Goal: Information Seeking & Learning: Learn about a topic

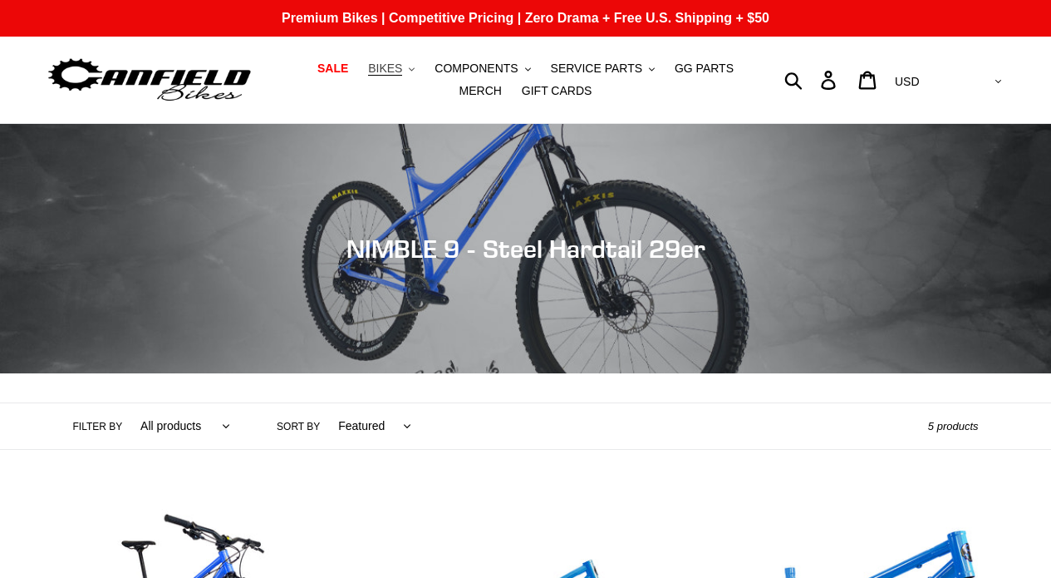
click at [402, 65] on span "BIKES" at bounding box center [385, 69] width 34 height 14
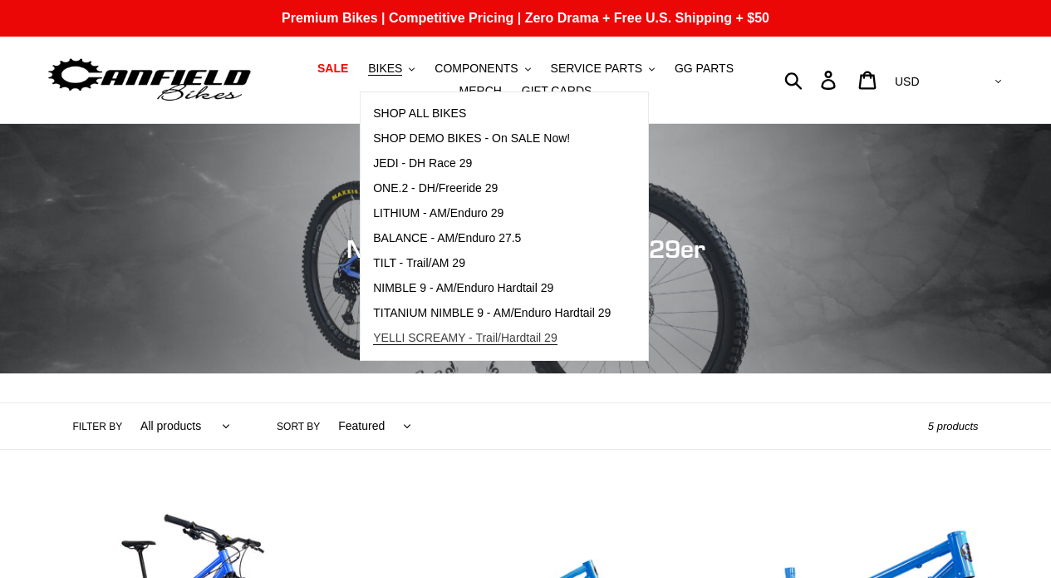
click at [457, 338] on span "YELLI SCREAMY - Trail/Hardtail 29" at bounding box center [465, 338] width 185 height 14
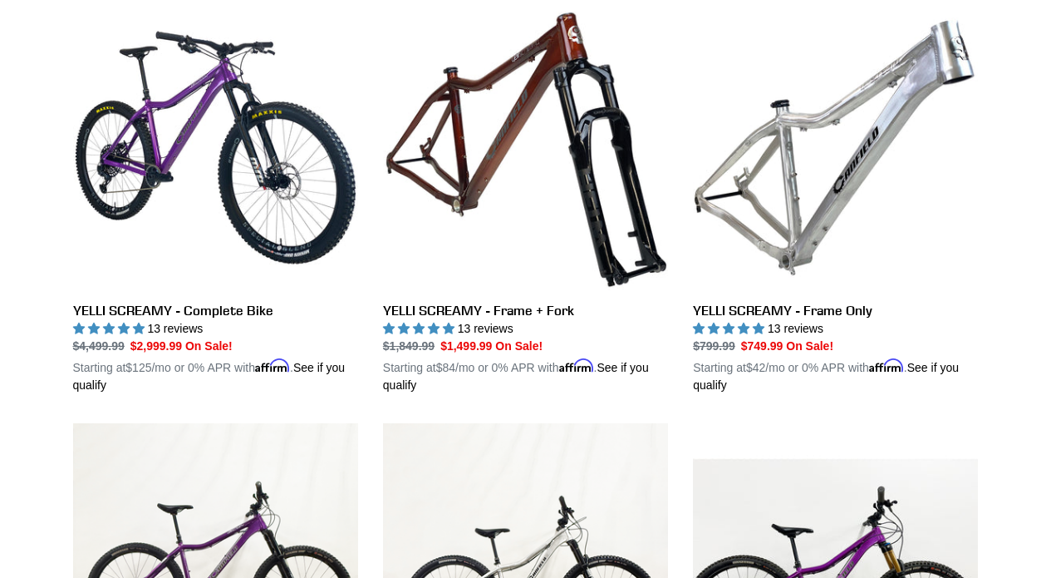
scroll to position [493, 0]
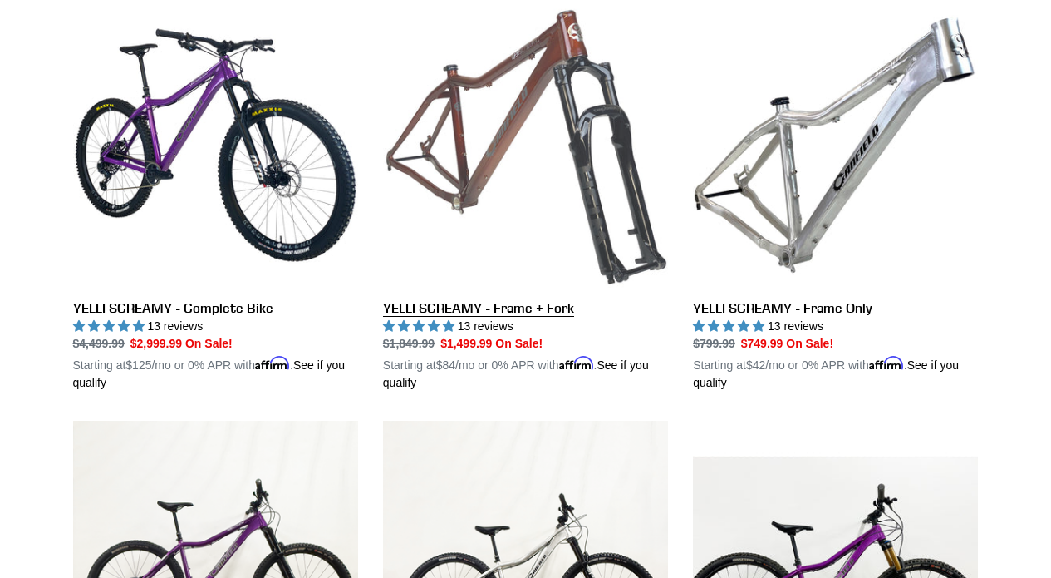
click at [450, 233] on link "YELLI SCREAMY - Frame + Fork" at bounding box center [525, 196] width 285 height 389
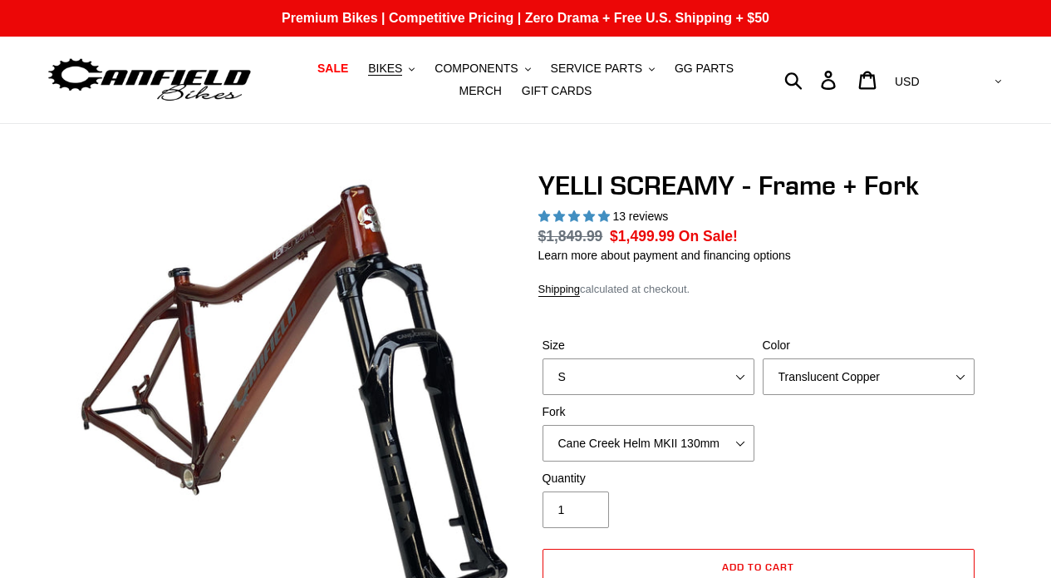
select select "highest-rating"
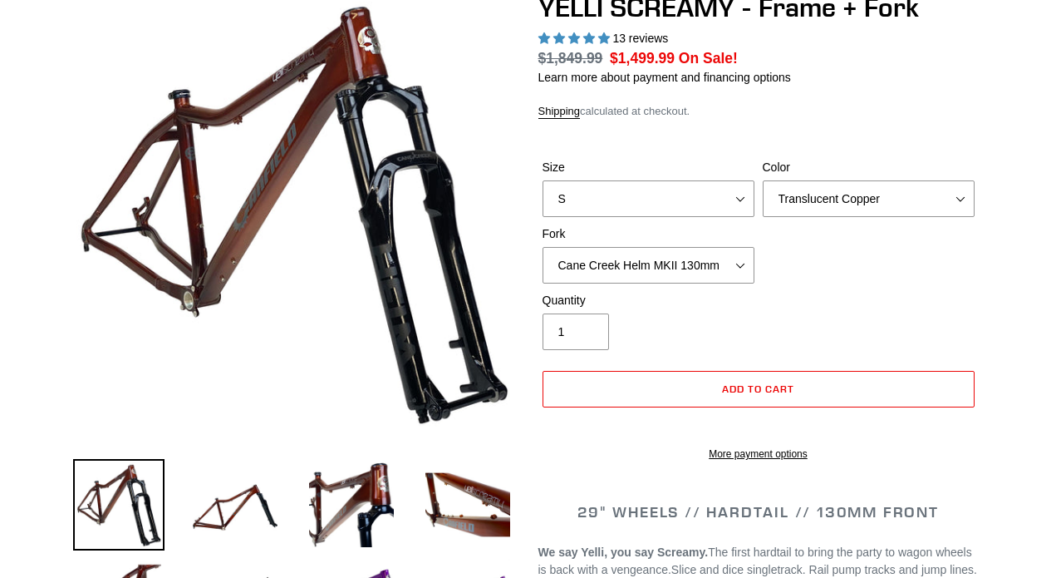
scroll to position [180, 0]
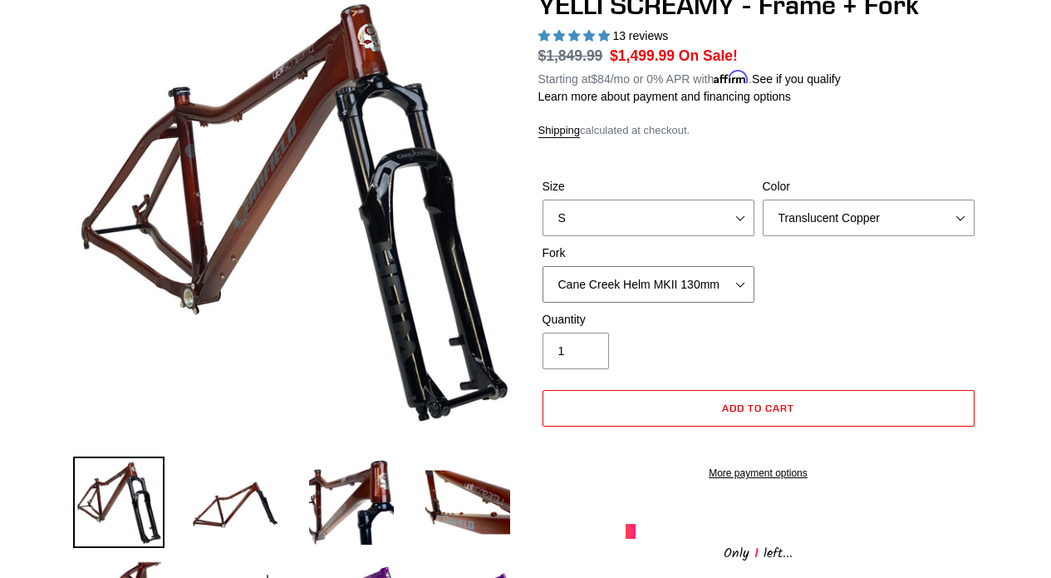
click at [607, 274] on select "Cane Creek Helm MKII 130mm Fox 34 SL Factory Grip X 130mm RockShox Pike Ultimat…" at bounding box center [649, 284] width 212 height 37
click at [543, 266] on select "Cane Creek Helm MKII 130mm Fox 34 SL Factory Grip X 130mm RockShox Pike Ultimat…" at bounding box center [649, 284] width 212 height 37
click at [620, 284] on select "Cane Creek Helm MKII 130mm Fox 34 SL Factory Grip X 130mm RockShox Pike Ultimat…" at bounding box center [649, 284] width 212 height 37
click at [543, 266] on select "Cane Creek Helm MKII 130mm Fox 34 SL Factory Grip X 130mm RockShox Pike Ultimat…" at bounding box center [649, 284] width 212 height 37
click at [624, 284] on select "Cane Creek Helm MKII 130mm Fox 34 SL Factory Grip X 130mm RockShox Pike Ultimat…" at bounding box center [649, 284] width 212 height 37
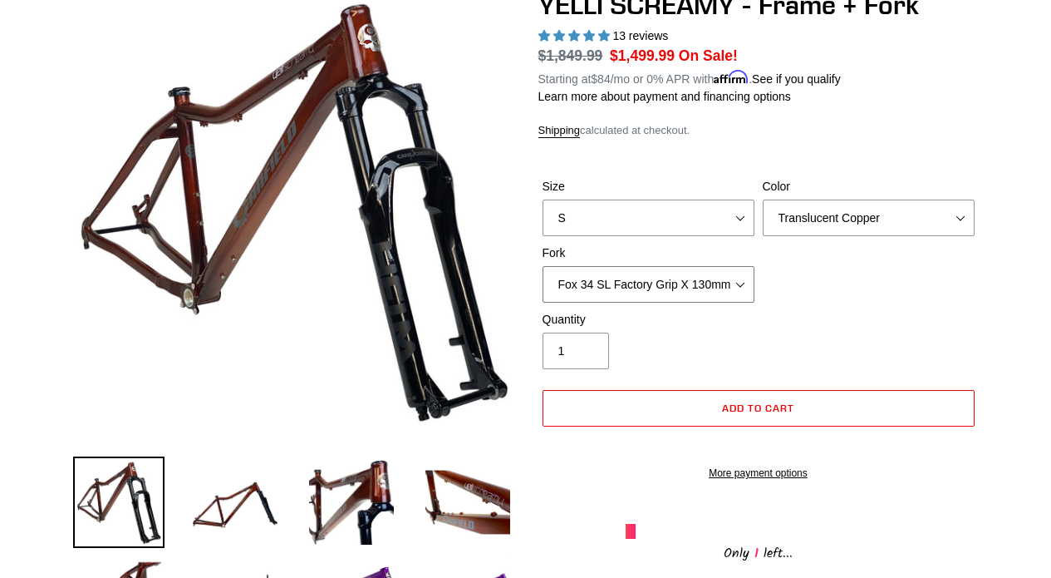
click at [543, 266] on select "Cane Creek Helm MKII 130mm Fox 34 SL Factory Grip X 130mm RockShox Pike Ultimat…" at bounding box center [649, 284] width 212 height 37
click at [621, 278] on select "Cane Creek Helm MKII 130mm Fox 34 SL Factory Grip X 130mm RockShox Pike Ultimat…" at bounding box center [649, 284] width 212 height 37
select select "Cane Creek Helm MKII 130mm"
click at [543, 266] on select "Cane Creek Helm MKII 130mm Fox 34 SL Factory Grip X 130mm RockShox Pike Ultimat…" at bounding box center [649, 284] width 212 height 37
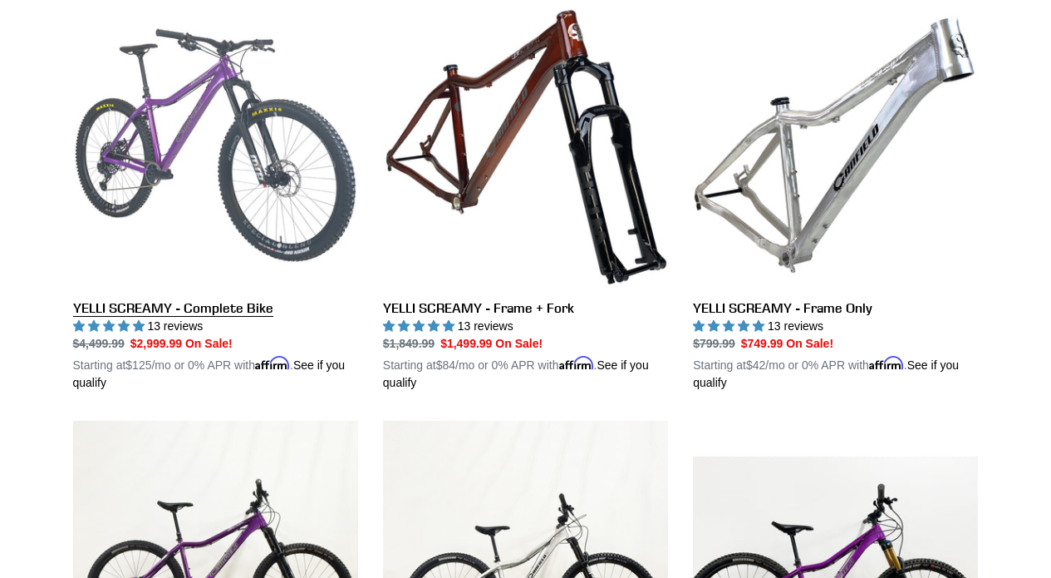
click at [211, 97] on link "YELLI SCREAMY - Complete Bike" at bounding box center [215, 196] width 285 height 389
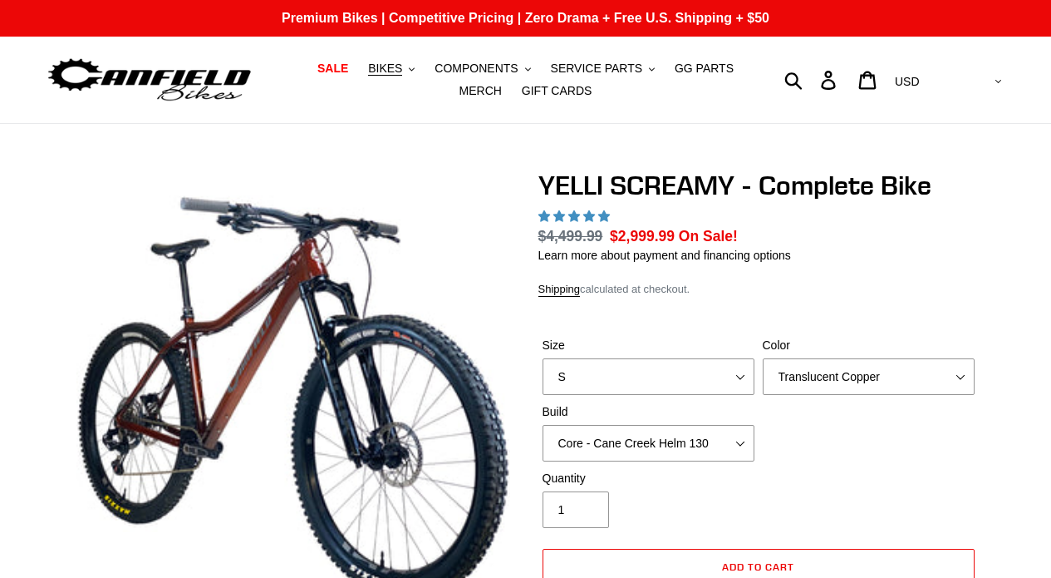
select select "highest-rating"
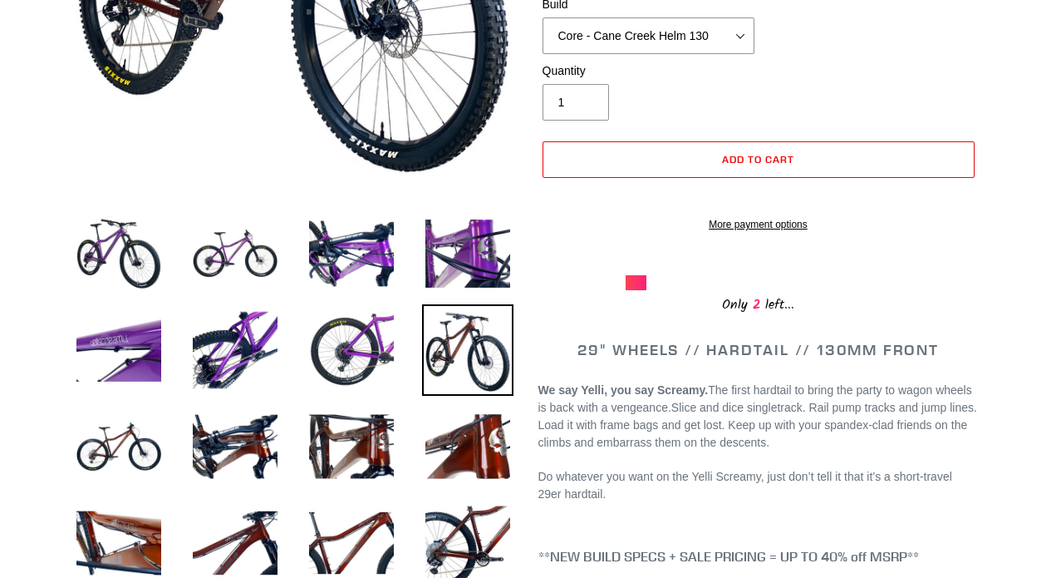
scroll to position [423, 0]
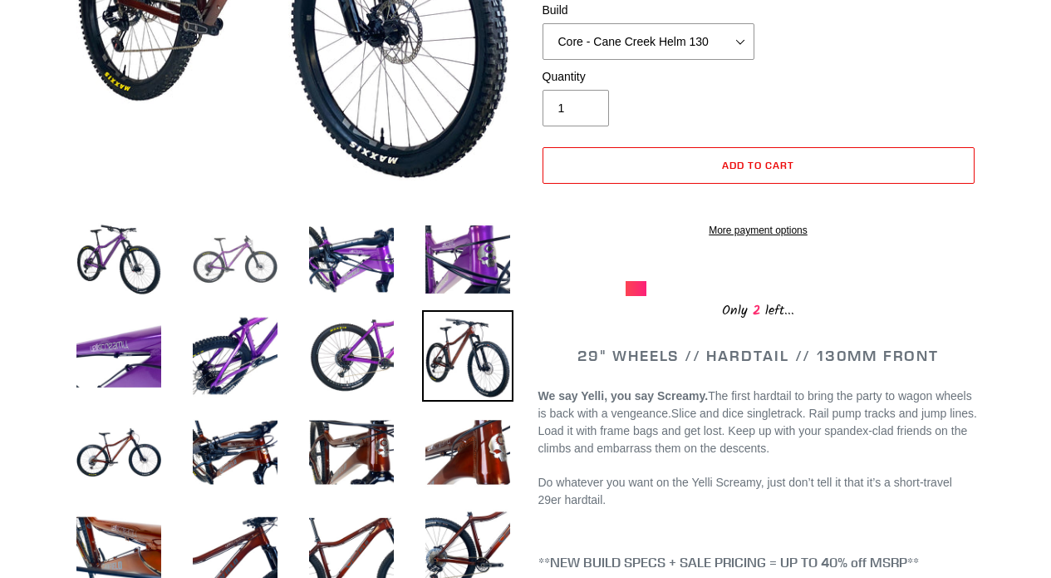
click at [260, 275] on img at bounding box center [235, 259] width 91 height 91
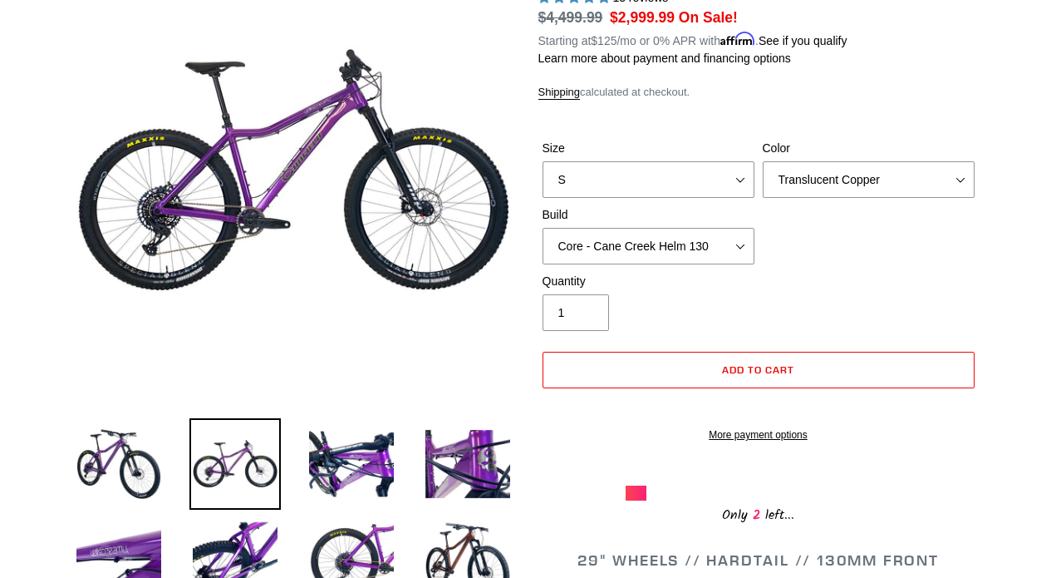
scroll to position [214, 0]
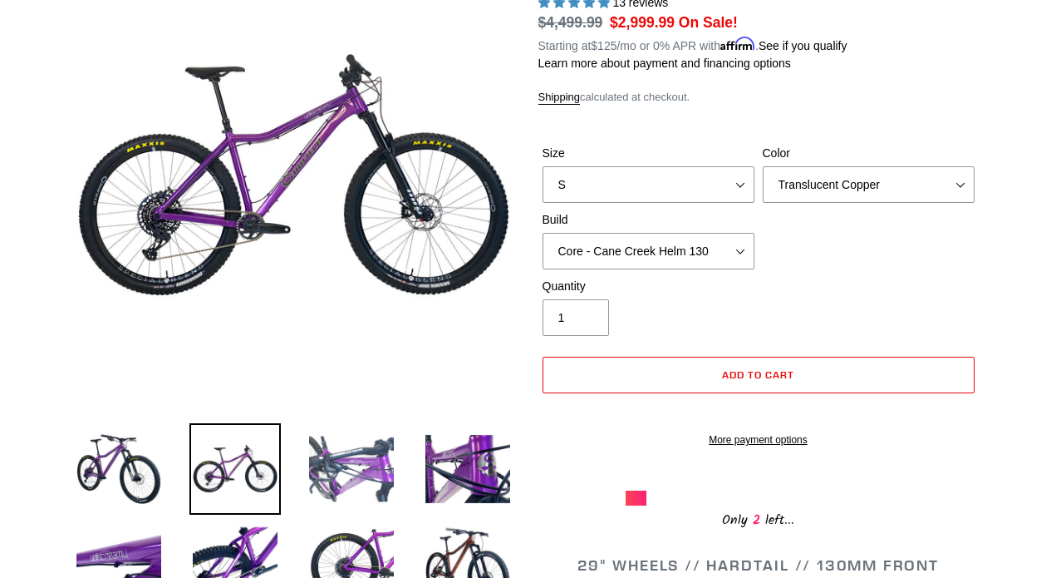
click at [386, 454] on img at bounding box center [351, 468] width 91 height 91
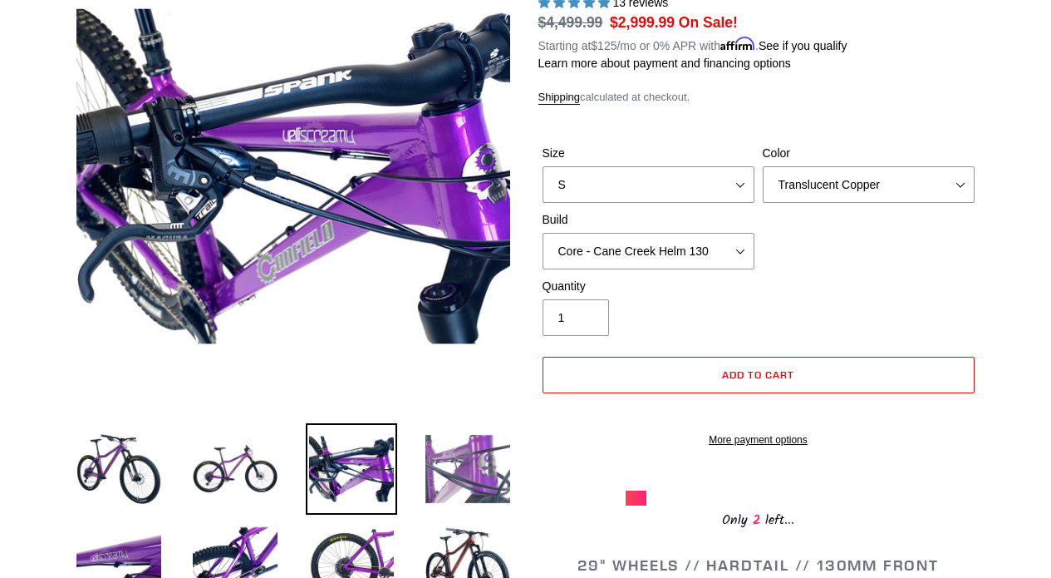
click at [441, 465] on img at bounding box center [467, 468] width 91 height 91
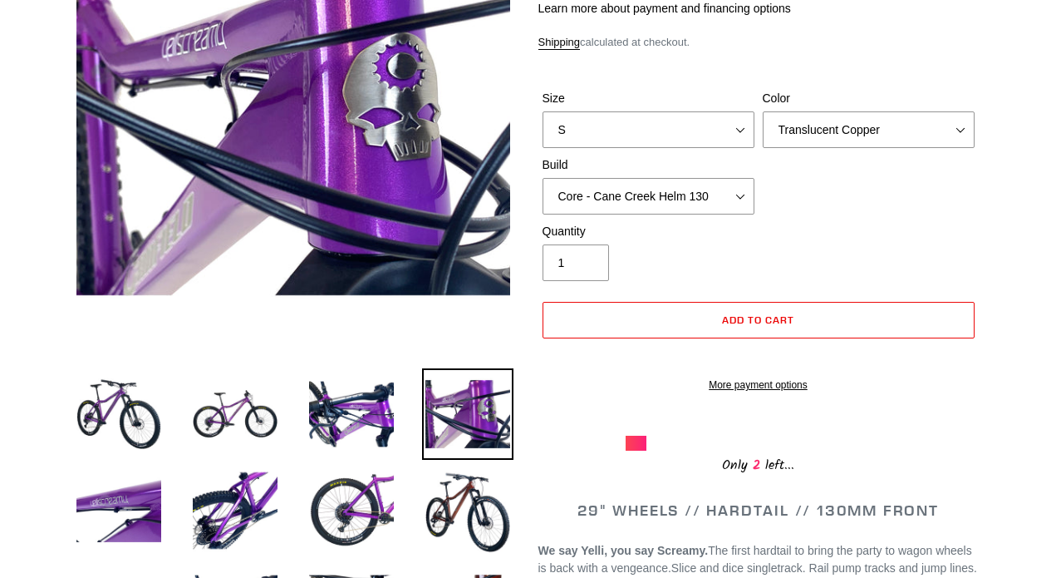
scroll to position [279, 0]
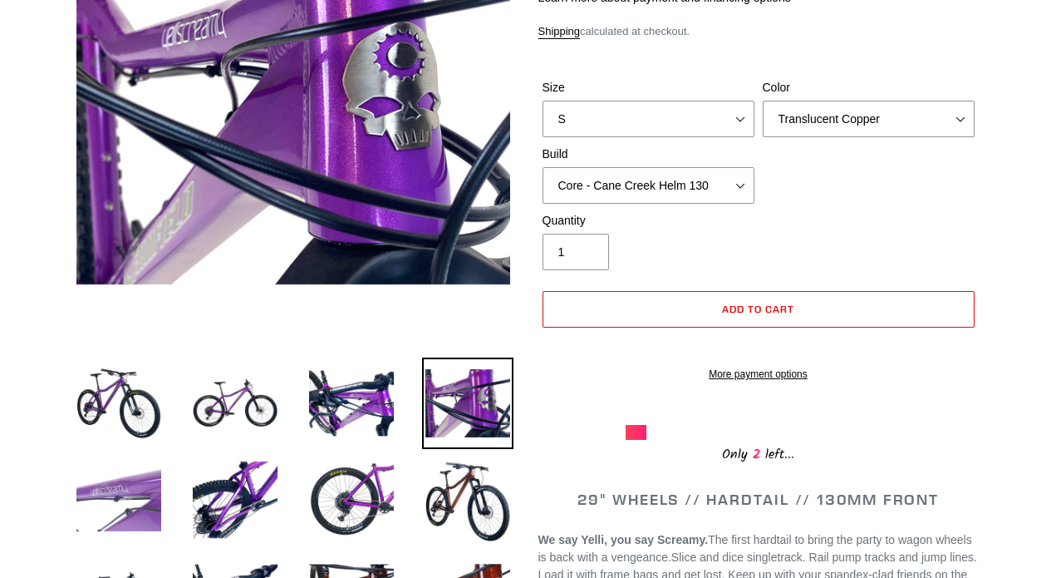
click at [96, 481] on img at bounding box center [118, 499] width 91 height 91
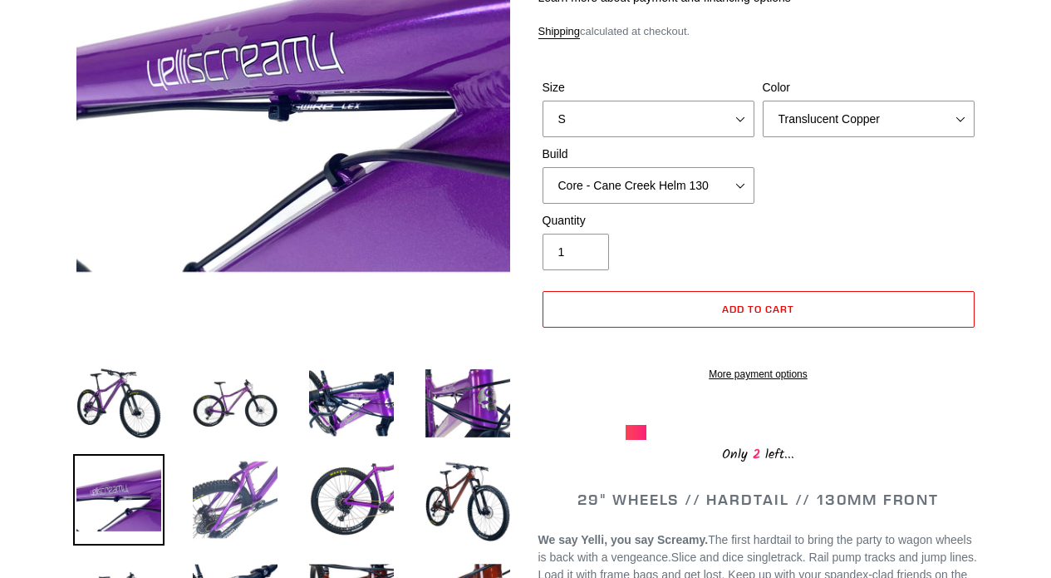
click at [219, 484] on img at bounding box center [235, 499] width 91 height 91
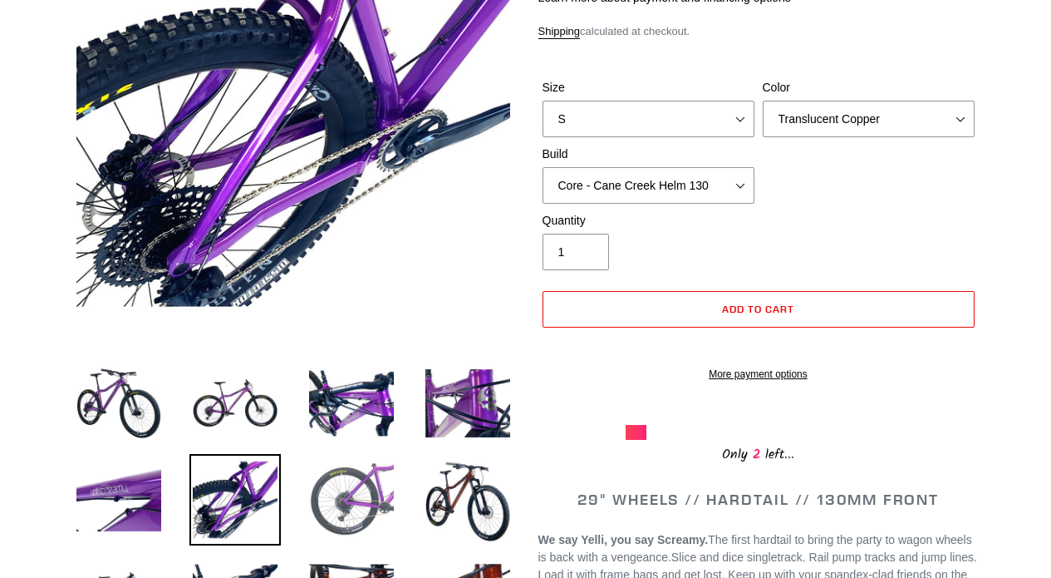
click at [377, 492] on img at bounding box center [351, 499] width 91 height 91
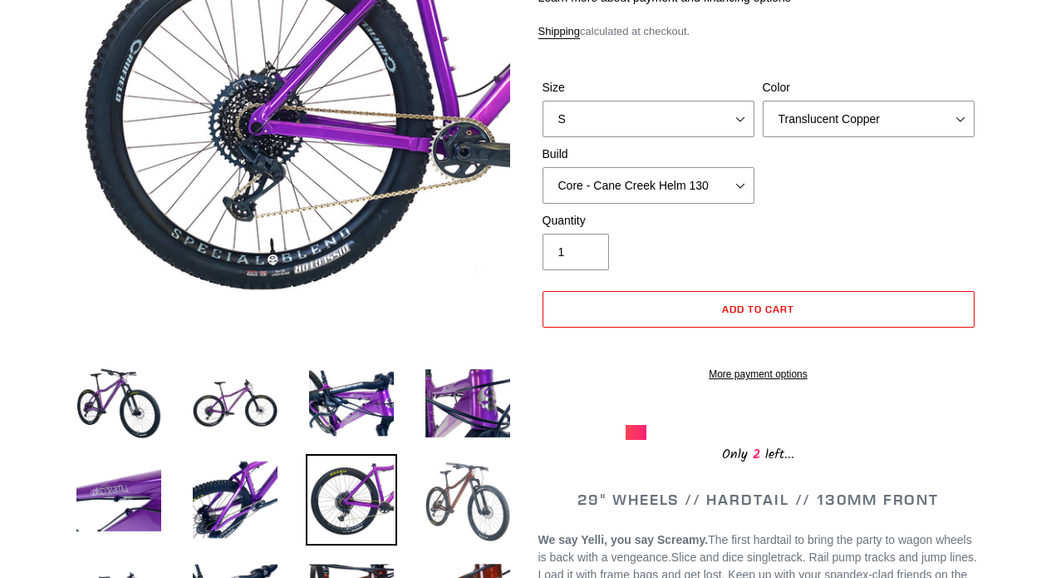
click at [479, 504] on img at bounding box center [467, 499] width 91 height 91
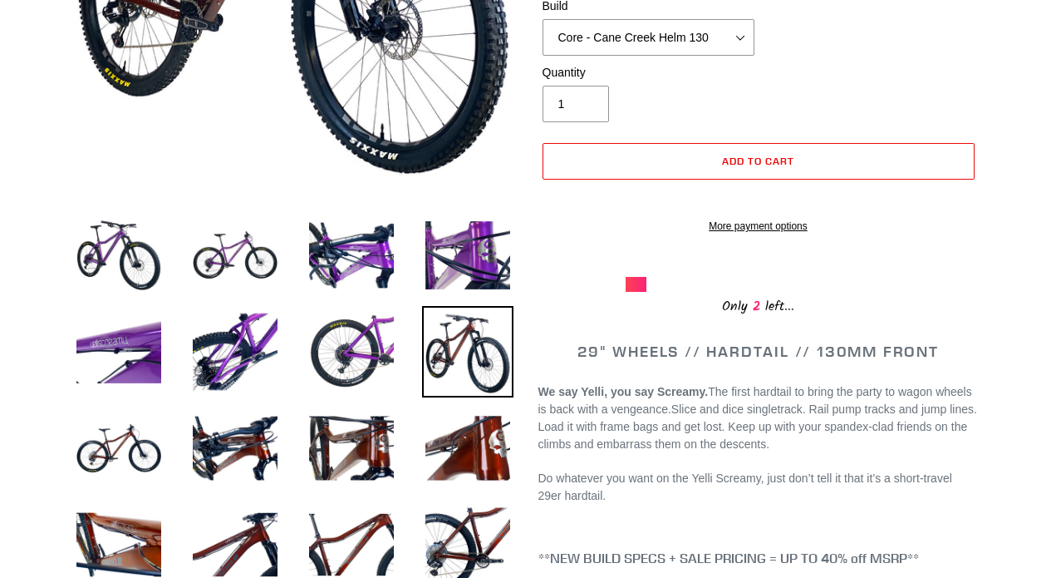
scroll to position [432, 0]
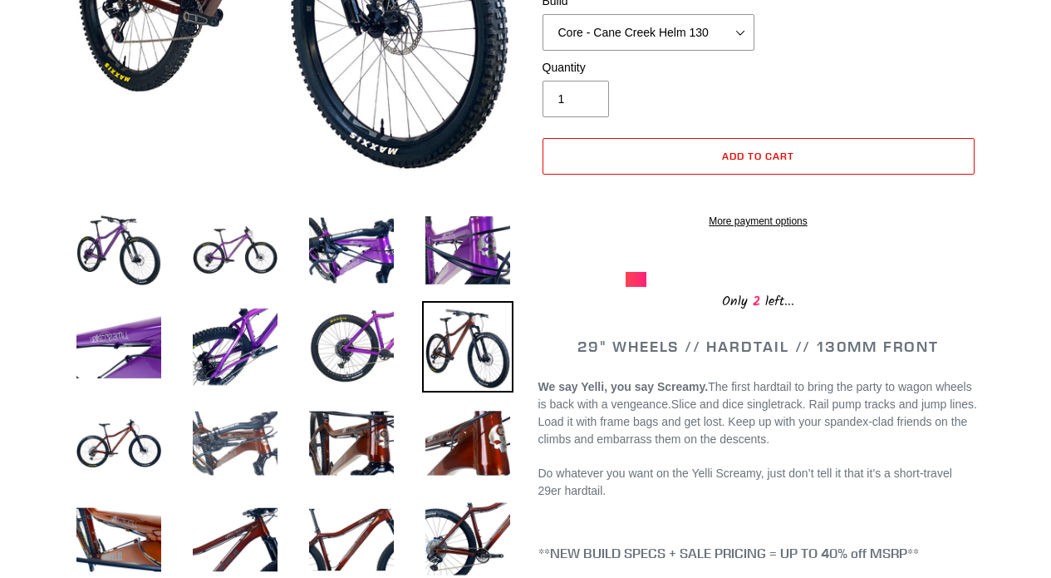
click at [204, 431] on img at bounding box center [235, 442] width 91 height 91
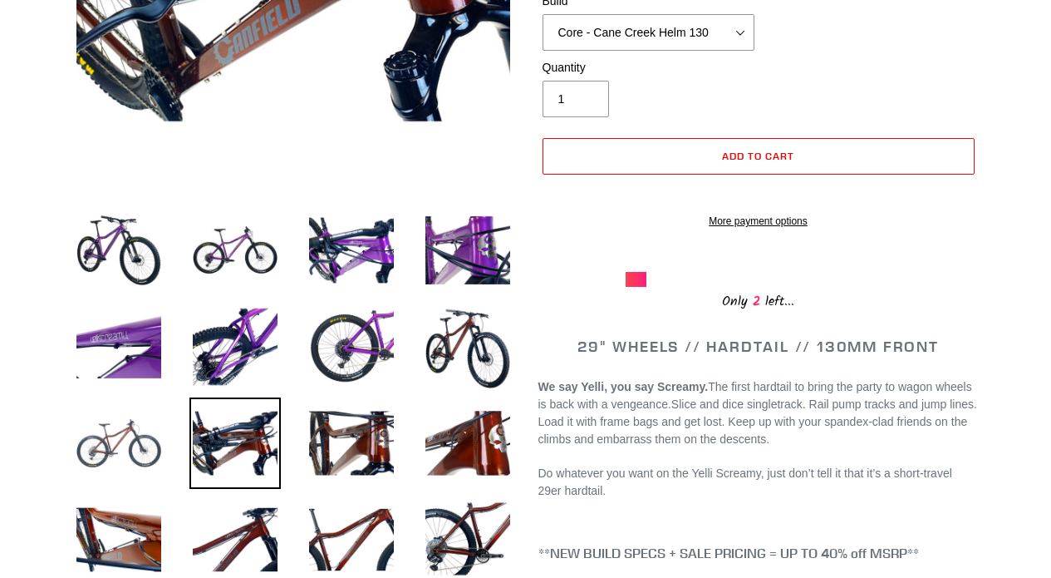
click at [132, 430] on img at bounding box center [118, 442] width 91 height 91
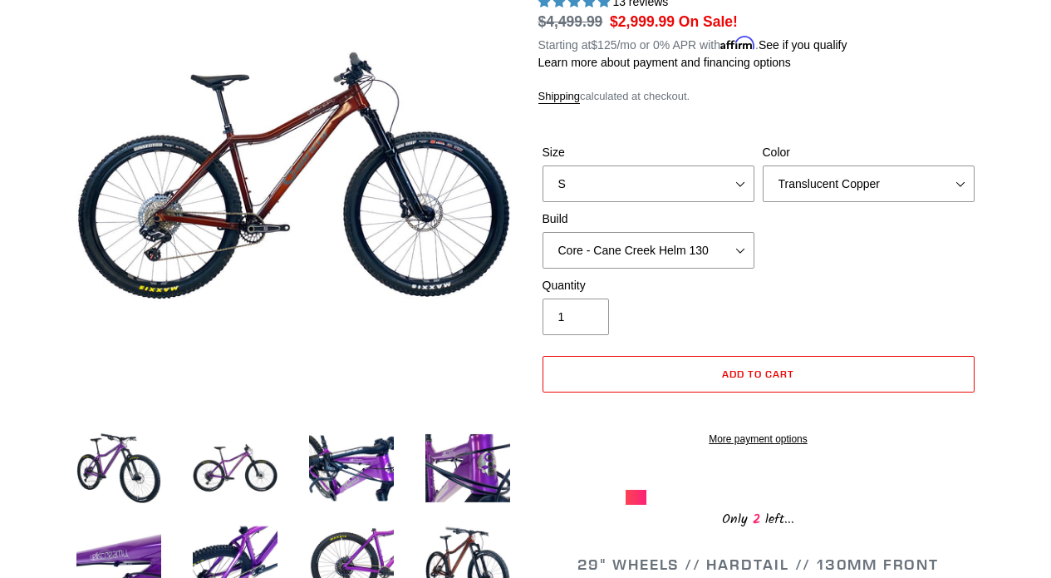
scroll to position [211, 0]
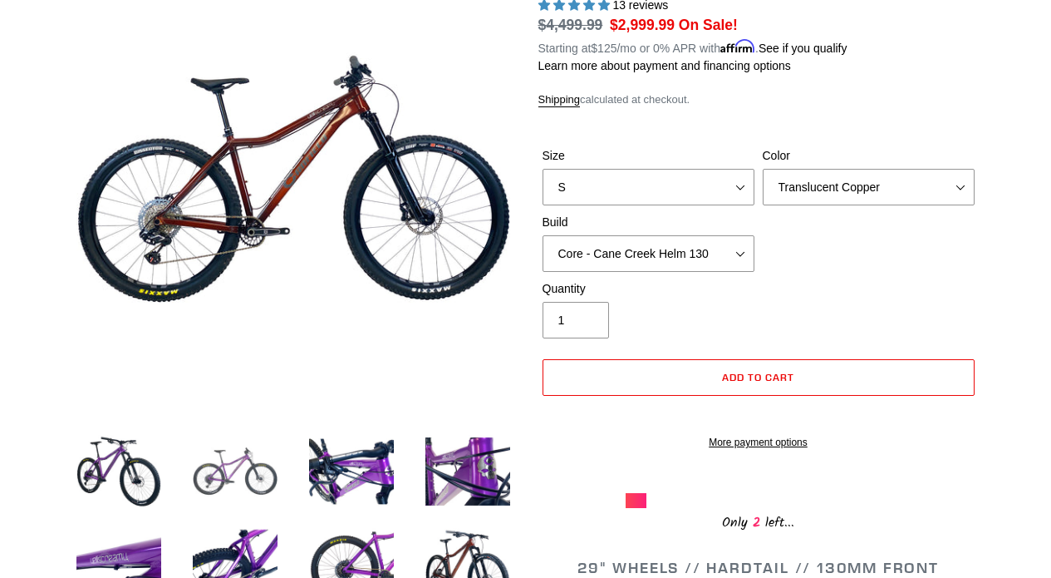
click at [249, 443] on img at bounding box center [235, 471] width 91 height 91
